Goal: Feedback & Contribution: Leave review/rating

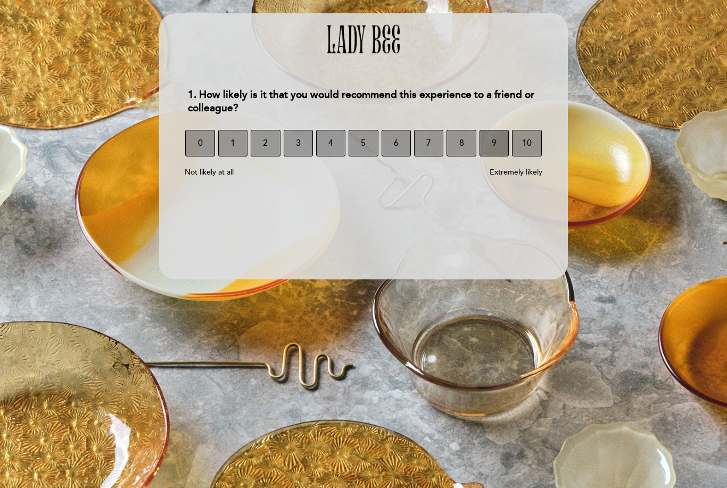
click at [497, 146] on button "9" at bounding box center [493, 143] width 29 height 27
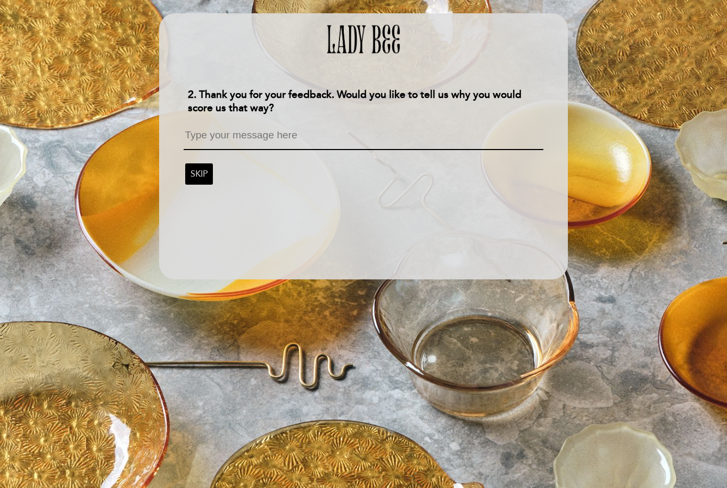
click at [499, 136] on textarea at bounding box center [363, 140] width 359 height 20
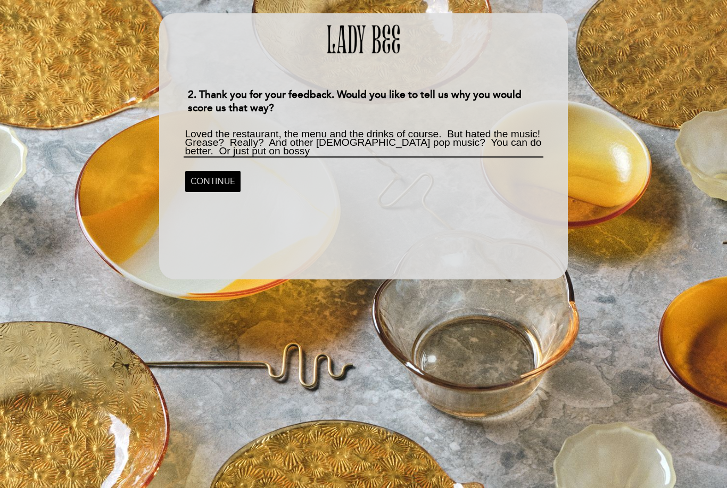
scroll to position [1, 0]
type textarea "Loved the restaurant, the menu and the drinks of course. But hated the music! G…"
click at [196, 194] on span "CONTINUE" at bounding box center [213, 182] width 45 height 30
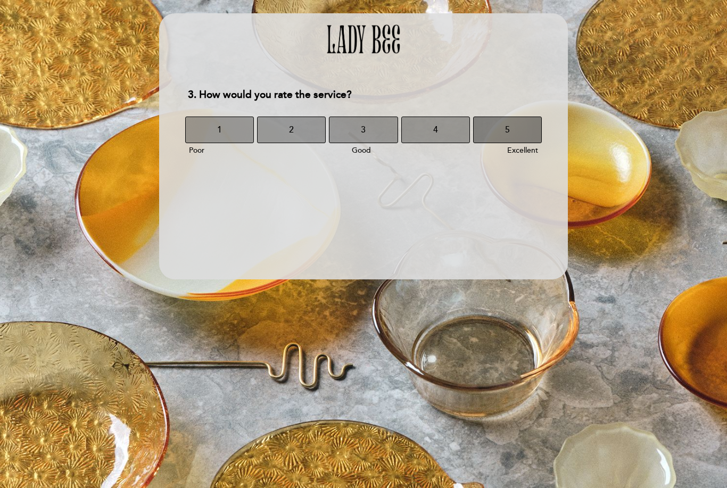
click at [510, 125] on button "5" at bounding box center [507, 130] width 69 height 27
click at [519, 128] on button "5" at bounding box center [507, 130] width 69 height 27
click at [505, 132] on span "5" at bounding box center [507, 130] width 5 height 30
click at [522, 133] on button "5" at bounding box center [507, 130] width 69 height 27
click at [516, 129] on button "5" at bounding box center [507, 130] width 69 height 27
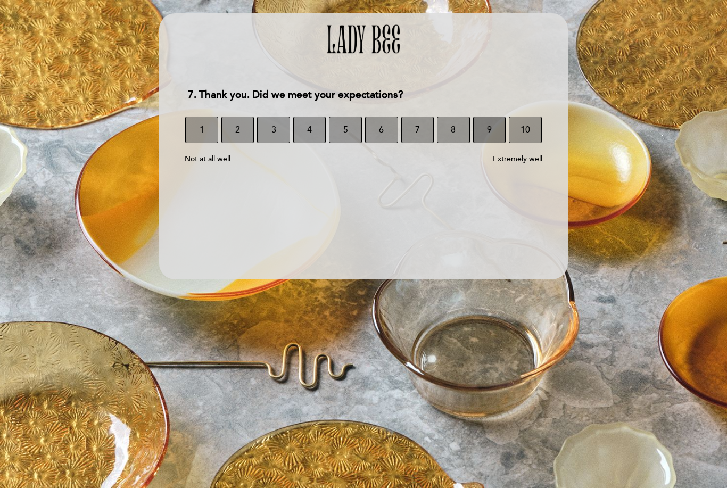
click at [494, 127] on button "9" at bounding box center [489, 130] width 33 height 27
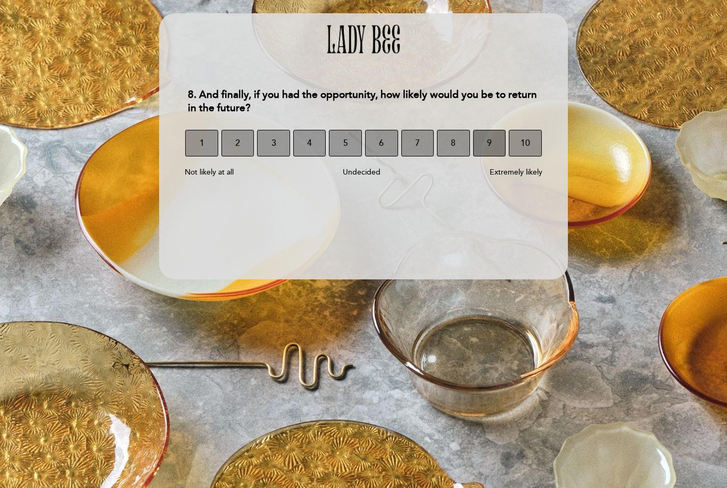
click at [490, 143] on span "9" at bounding box center [489, 143] width 5 height 30
click at [400, 201] on button "Click here to finish" at bounding box center [363, 204] width 109 height 20
